Goal: Transaction & Acquisition: Purchase product/service

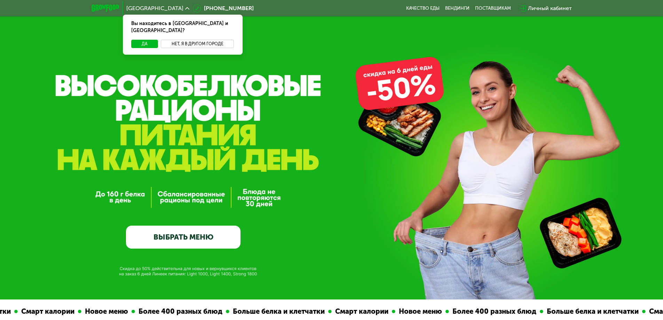
click at [207, 40] on button "Нет, я в другом городе" at bounding box center [197, 44] width 73 height 8
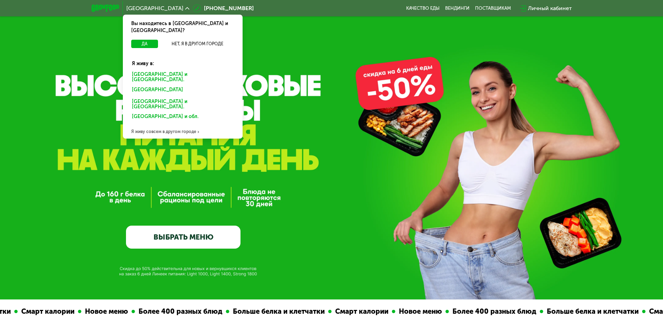
click at [173, 70] on div "[GEOGRAPHIC_DATA] и [GEOGRAPHIC_DATA]." at bounding box center [182, 77] width 111 height 15
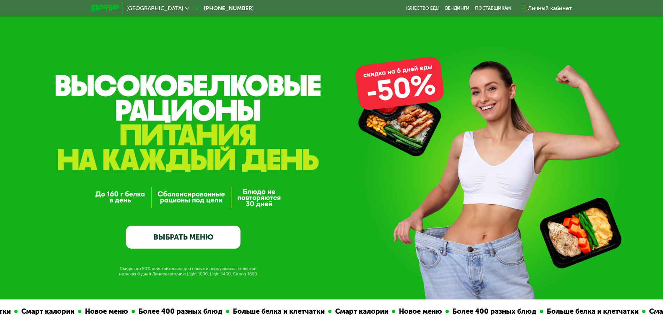
click at [192, 248] on link "ВЫБРАТЬ МЕНЮ" at bounding box center [183, 236] width 114 height 23
click at [190, 241] on link "ВЫБРАТЬ МЕНЮ" at bounding box center [183, 236] width 114 height 23
click at [149, 234] on link "ВЫБРАТЬ МЕНЮ" at bounding box center [183, 236] width 114 height 23
click at [163, 237] on link "ВЫБРАТЬ МЕНЮ" at bounding box center [183, 236] width 114 height 23
